Goal: Task Accomplishment & Management: Complete application form

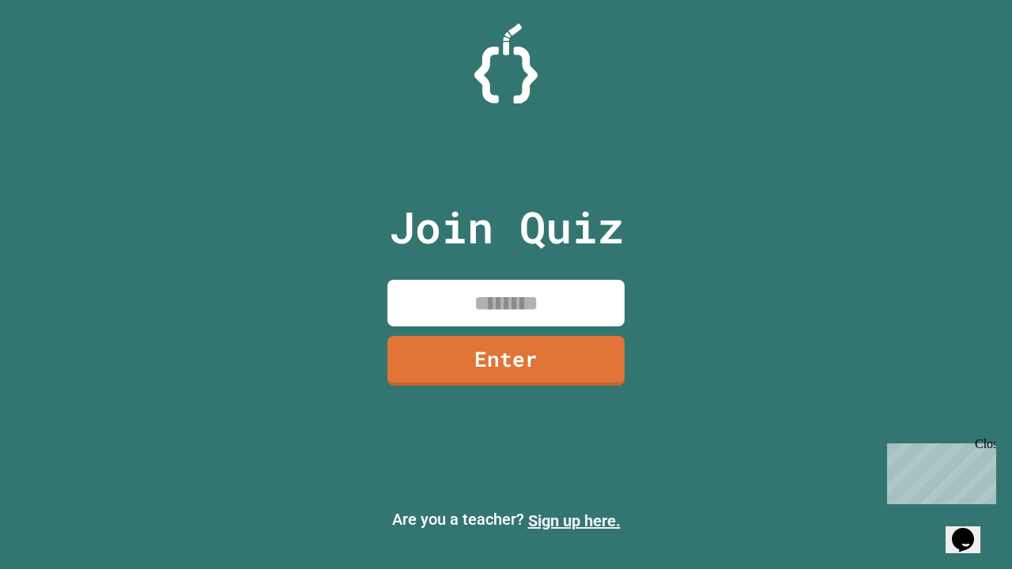
click at [574, 521] on link "Sign up here." at bounding box center [574, 520] width 92 height 19
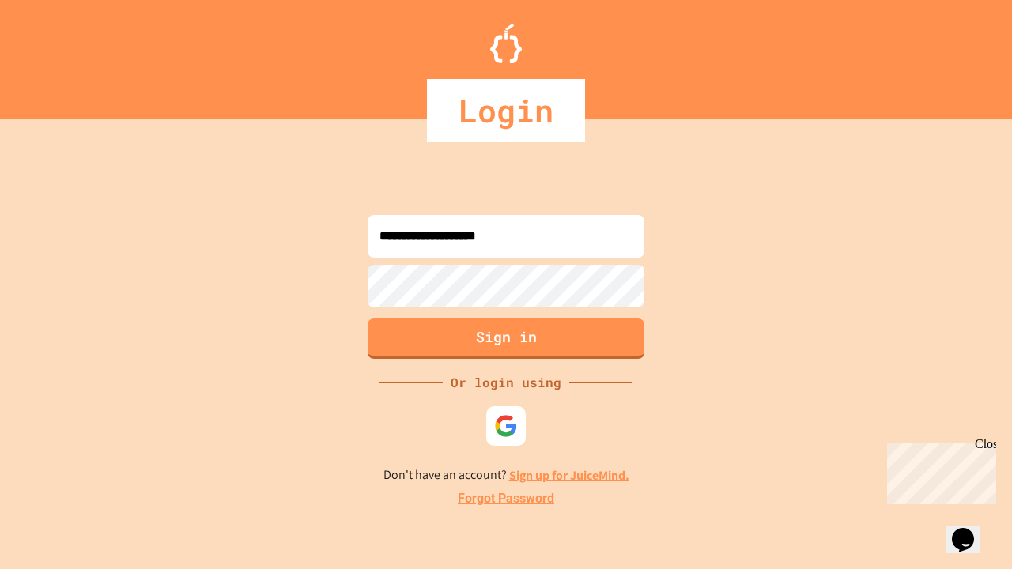
type input "**********"
